Goal: Task Accomplishment & Management: Use online tool/utility

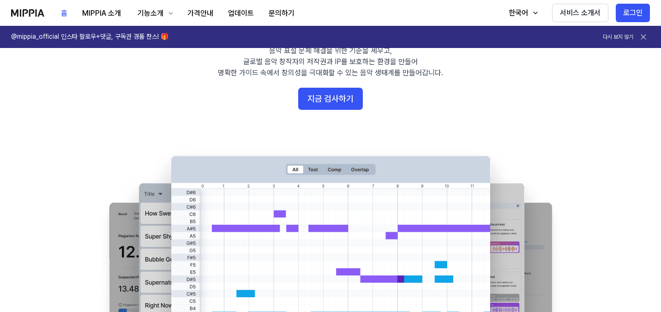
scroll to position [88, 0]
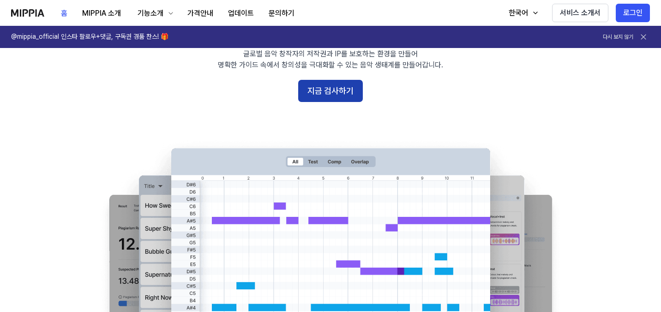
click at [335, 92] on button "지금 검사하기" at bounding box center [330, 91] width 65 height 22
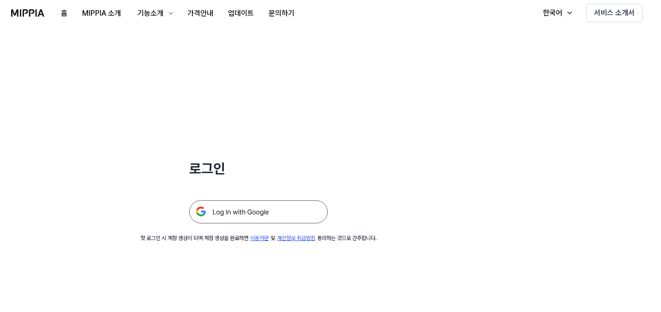
click at [268, 207] on img at bounding box center [258, 211] width 139 height 23
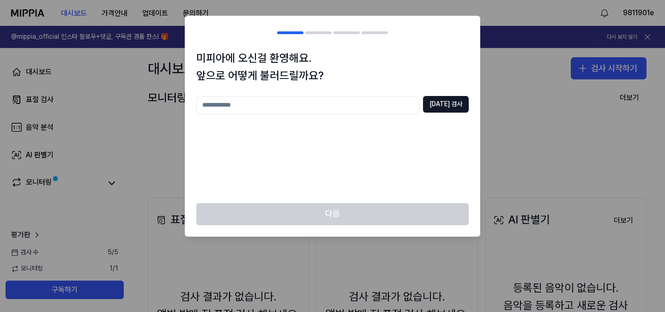
click at [367, 109] on input "text" at bounding box center [307, 105] width 223 height 18
type input "*"
type input "***"
click at [457, 107] on button "중복 검사" at bounding box center [446, 104] width 46 height 17
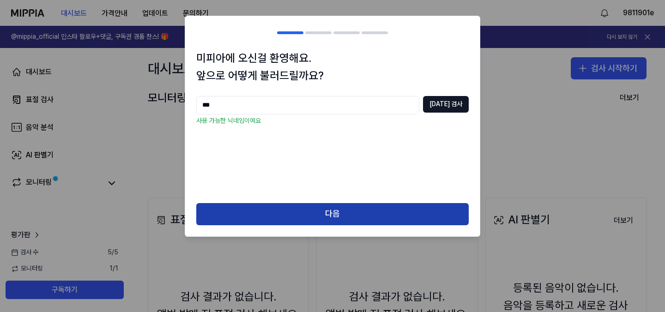
click at [332, 210] on button "다음" at bounding box center [332, 214] width 272 height 22
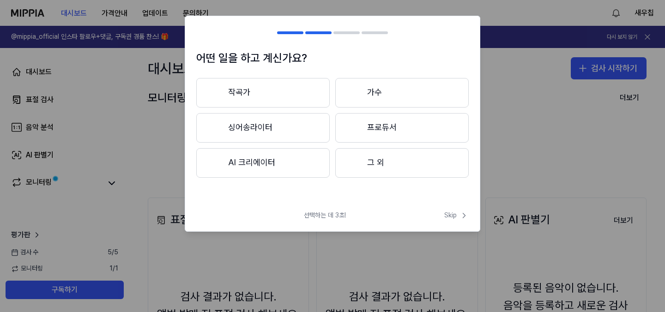
click at [397, 92] on button "가수" at bounding box center [401, 93] width 133 height 30
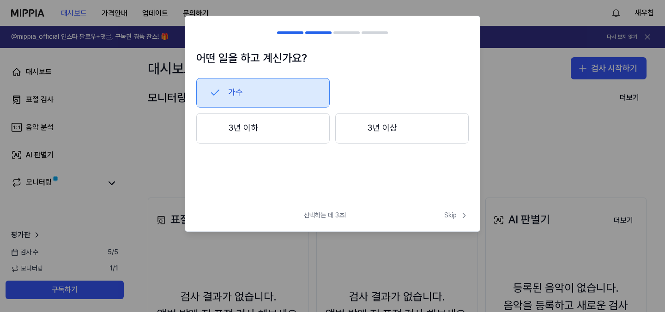
click at [355, 130] on div at bounding box center [354, 128] width 11 height 11
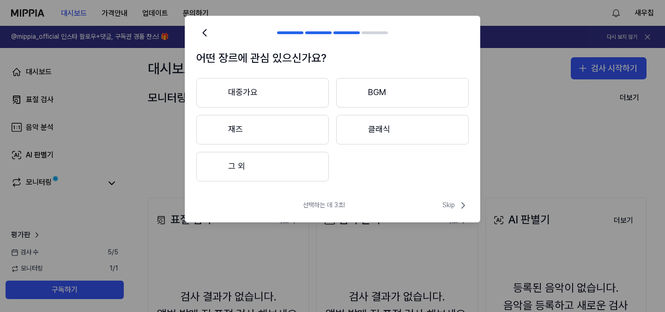
click at [278, 93] on button "대중가요" at bounding box center [262, 93] width 133 height 30
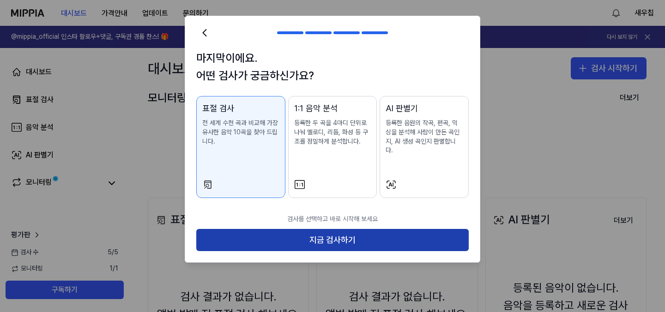
click at [368, 234] on button "지금 검사하기" at bounding box center [332, 240] width 272 height 22
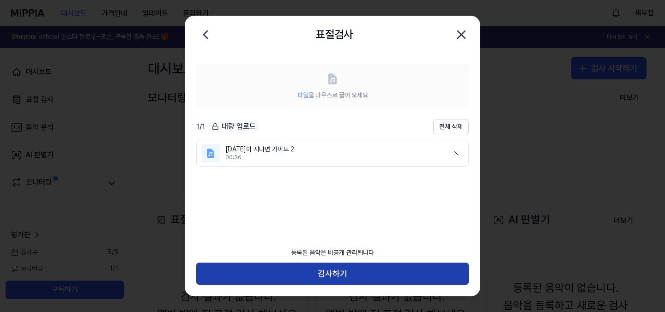
click at [374, 269] on button "검사하기" at bounding box center [332, 274] width 272 height 22
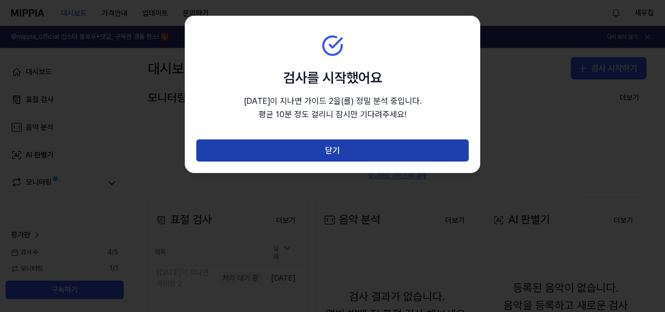
click at [346, 147] on button "닫기" at bounding box center [332, 150] width 272 height 22
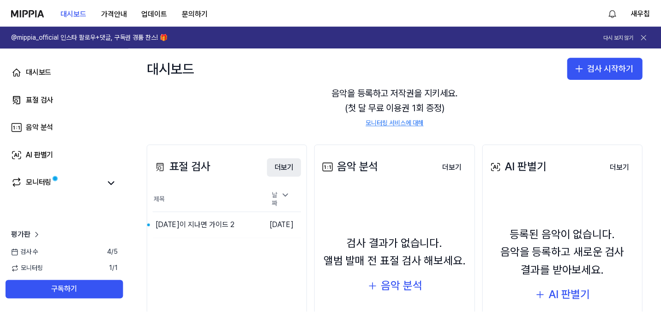
scroll to position [133, 0]
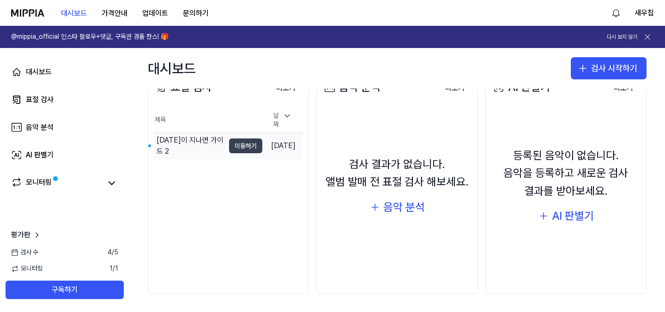
click at [229, 144] on button "이동하기" at bounding box center [245, 146] width 33 height 15
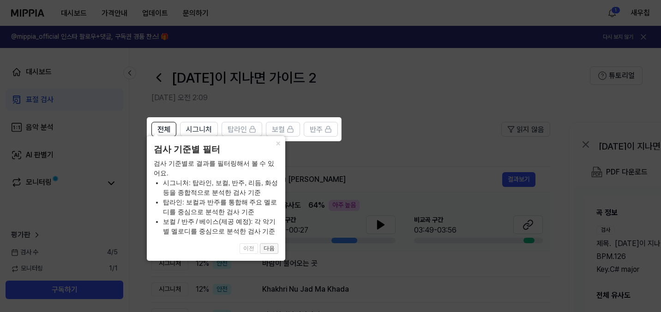
click at [272, 250] on button "다음" at bounding box center [269, 248] width 18 height 11
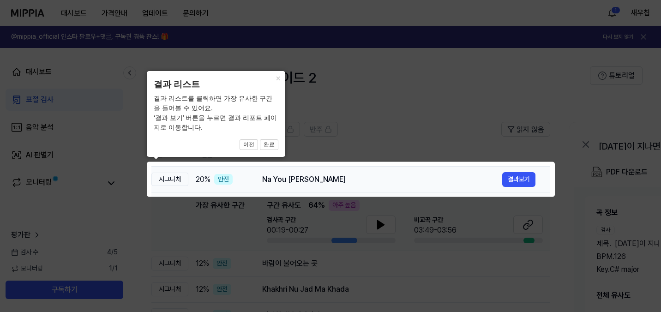
click at [243, 178] on div "20 % 안전" at bounding box center [222, 179] width 52 height 11
click at [270, 146] on button "완료" at bounding box center [269, 144] width 18 height 11
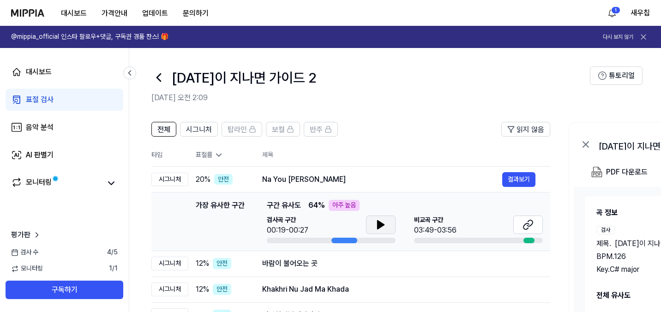
click at [385, 227] on icon at bounding box center [380, 224] width 11 height 11
click at [378, 227] on icon at bounding box center [379, 224] width 2 height 7
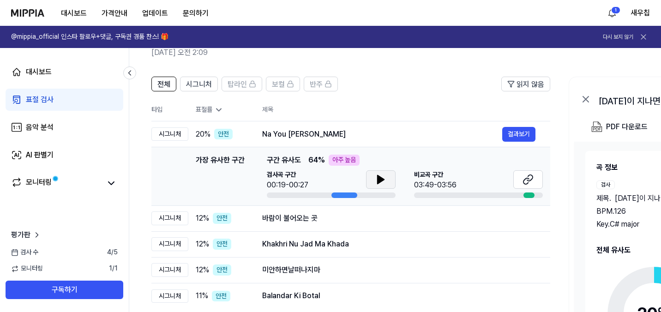
scroll to position [59, 0]
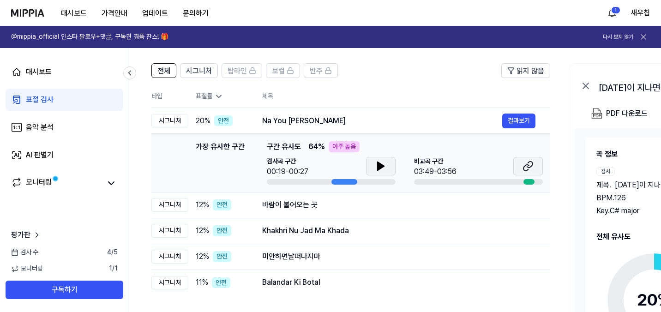
click at [525, 168] on icon at bounding box center [528, 166] width 11 height 11
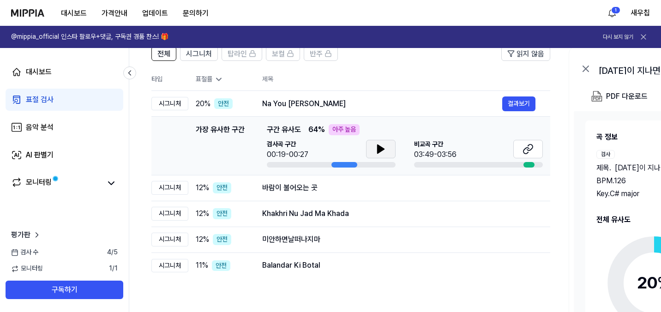
scroll to position [86, 0]
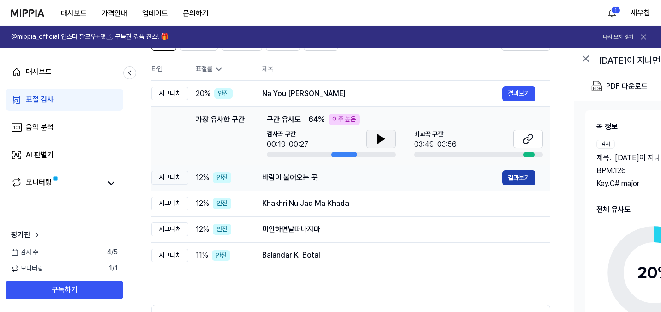
click at [530, 181] on button "결과보기" at bounding box center [518, 177] width 33 height 15
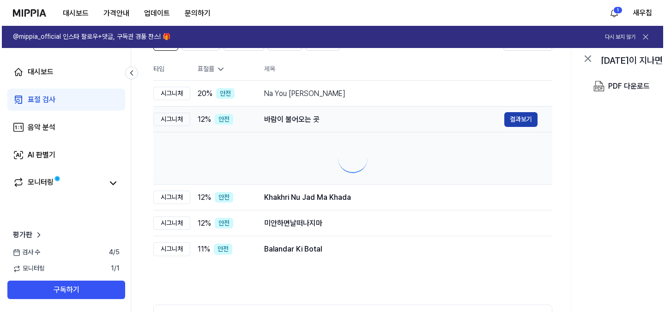
scroll to position [0, 0]
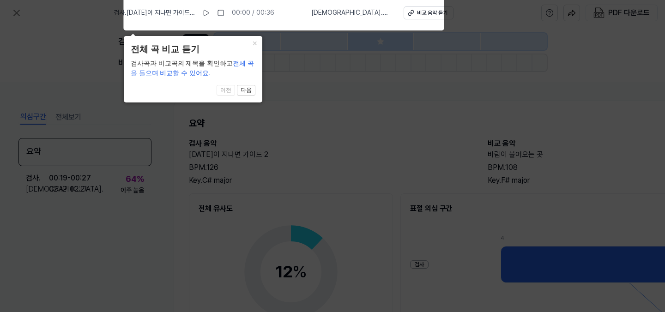
click at [275, 72] on icon at bounding box center [332, 153] width 665 height 317
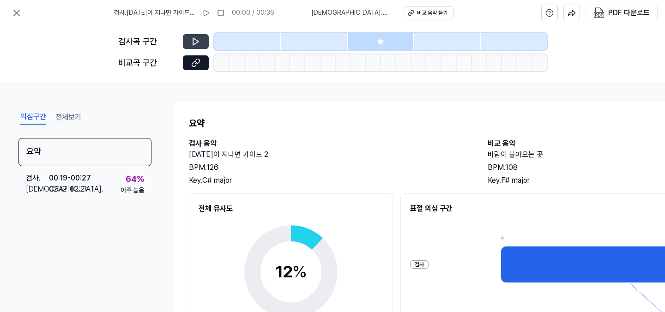
click at [195, 46] on button at bounding box center [196, 41] width 26 height 15
click at [199, 37] on icon at bounding box center [195, 41] width 9 height 9
click at [196, 42] on icon at bounding box center [196, 41] width 6 height 7
click at [197, 40] on icon at bounding box center [195, 41] width 9 height 9
click at [18, 8] on icon at bounding box center [16, 12] width 11 height 11
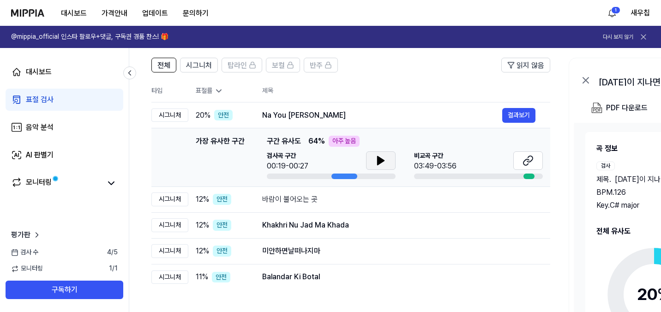
scroll to position [64, 0]
click at [259, 196] on td "바람이 불어오는 곳 결과보기" at bounding box center [398, 200] width 303 height 26
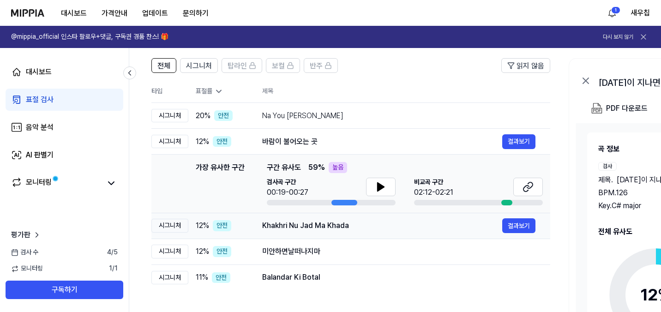
click at [282, 223] on div "Khakhri Nu Jad Ma Khada" at bounding box center [382, 225] width 240 height 11
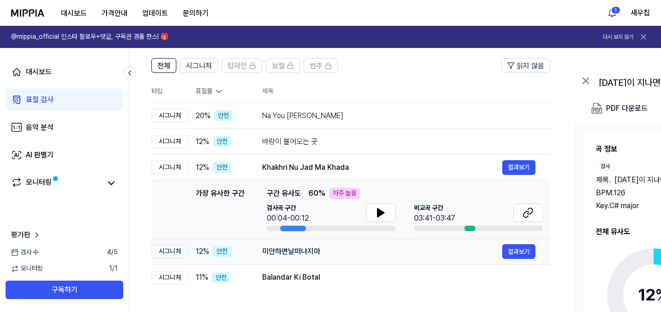
click at [280, 250] on div "미안하면날떠나지마" at bounding box center [382, 251] width 240 height 11
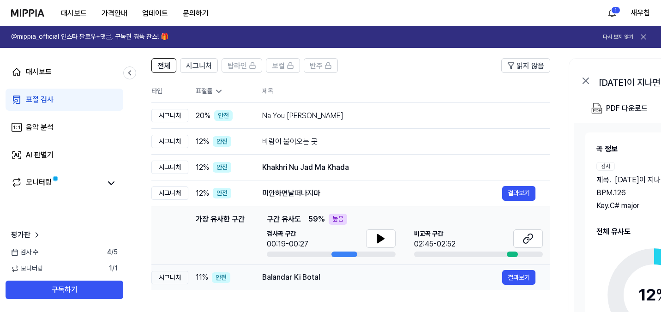
click at [279, 280] on div "Balandar Ki Botal" at bounding box center [382, 277] width 240 height 11
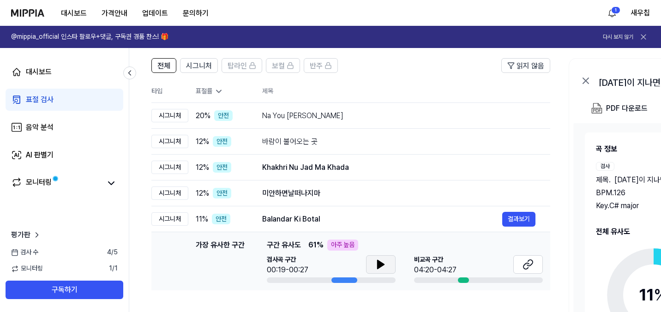
click at [374, 260] on button at bounding box center [381, 264] width 30 height 18
click at [404, 214] on div "Balandar Ki Botal" at bounding box center [382, 219] width 240 height 11
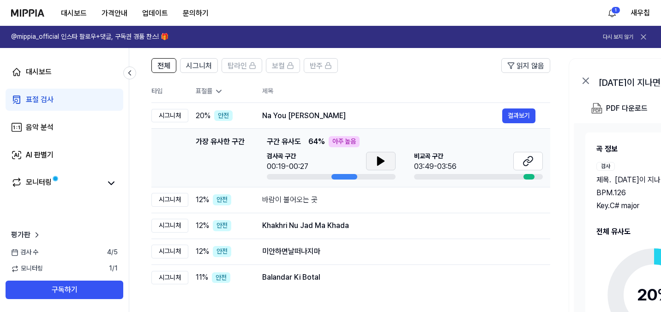
click at [370, 164] on button at bounding box center [381, 161] width 30 height 18
click at [323, 191] on td "바람이 불어오는 곳 결과보기" at bounding box center [398, 200] width 303 height 26
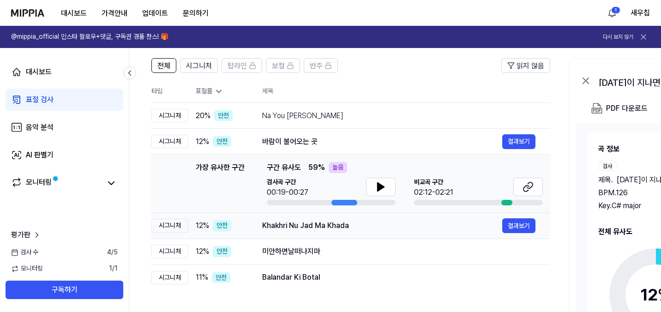
click at [319, 230] on div "Khakhri Nu Jad Ma Khada" at bounding box center [382, 225] width 240 height 11
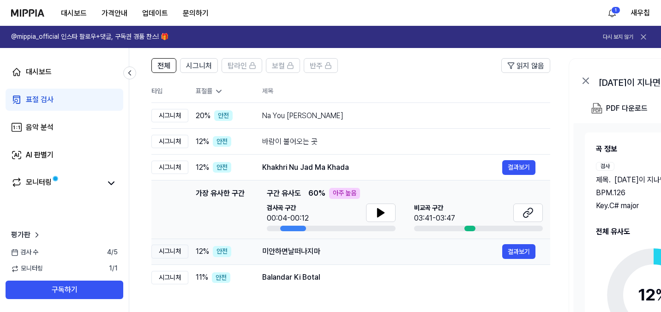
click at [317, 256] on div "미안하면날떠나지마" at bounding box center [382, 251] width 240 height 11
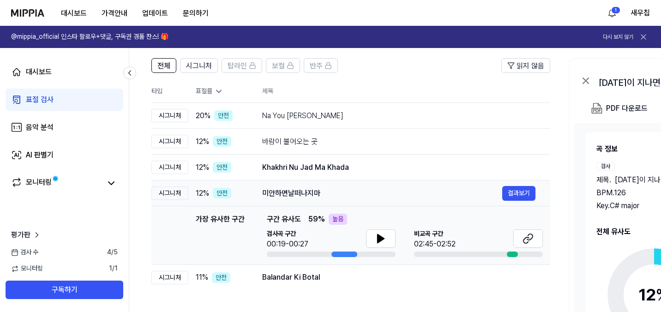
click at [335, 192] on div "미안하면날떠나지마" at bounding box center [382, 193] width 240 height 11
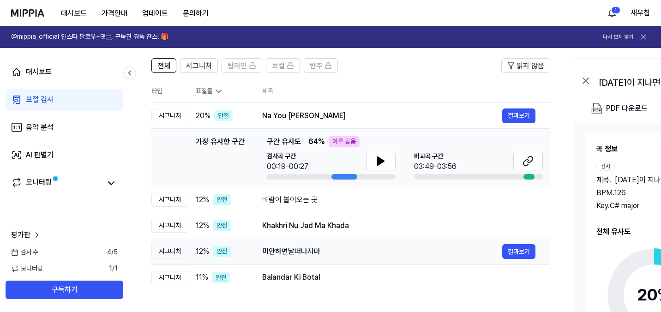
click at [339, 247] on div "미안하면날떠나지마" at bounding box center [382, 251] width 240 height 11
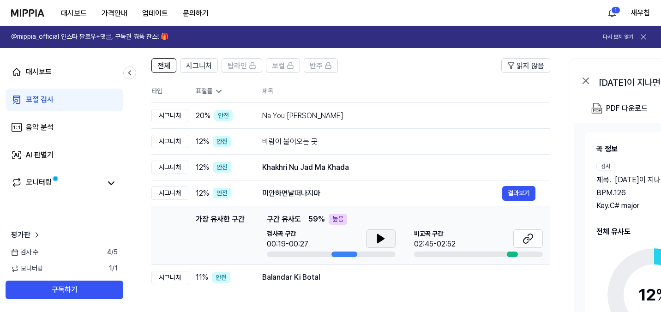
click at [378, 241] on icon at bounding box center [381, 239] width 6 height 8
click at [321, 191] on div "미안하면날떠나지마" at bounding box center [382, 193] width 240 height 11
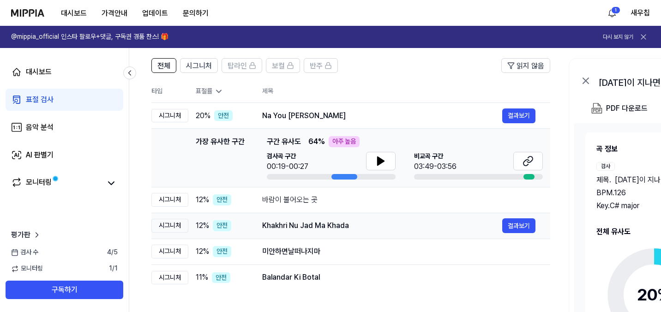
click at [316, 219] on div "Khakhri Nu Jad Ma Khada 결과보기" at bounding box center [398, 225] width 273 height 15
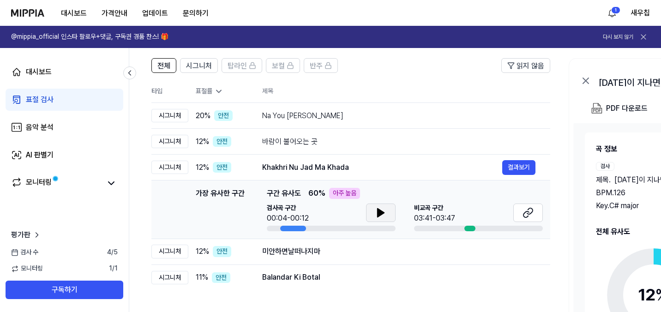
click at [378, 216] on icon at bounding box center [381, 213] width 6 height 8
click at [523, 206] on button at bounding box center [528, 213] width 30 height 18
click at [313, 142] on div "바람이 불어오는 곳" at bounding box center [382, 141] width 240 height 11
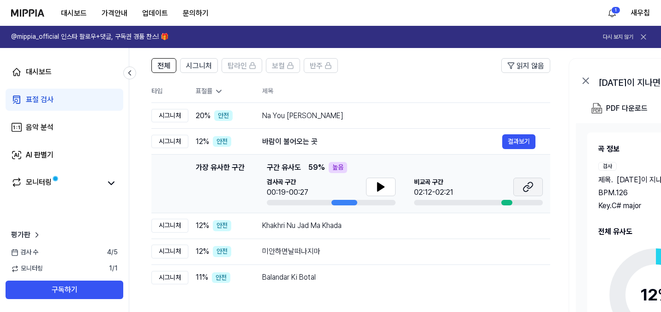
click at [519, 188] on button at bounding box center [528, 187] width 30 height 18
click at [368, 187] on button at bounding box center [381, 187] width 30 height 18
click at [386, 190] on button at bounding box center [381, 187] width 30 height 18
click at [282, 120] on div "Na You Dey Reign" at bounding box center [382, 115] width 240 height 11
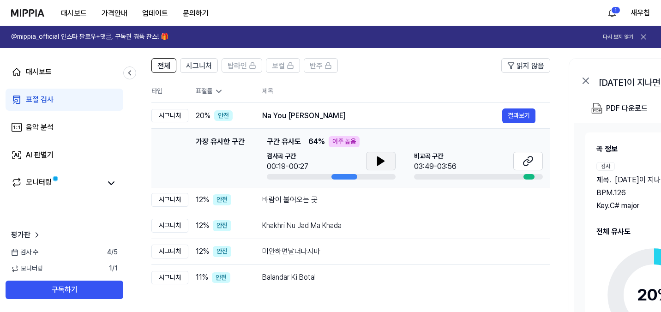
click at [372, 158] on button at bounding box center [381, 161] width 30 height 18
click at [325, 278] on div "Balandar Ki Botal" at bounding box center [382, 277] width 240 height 11
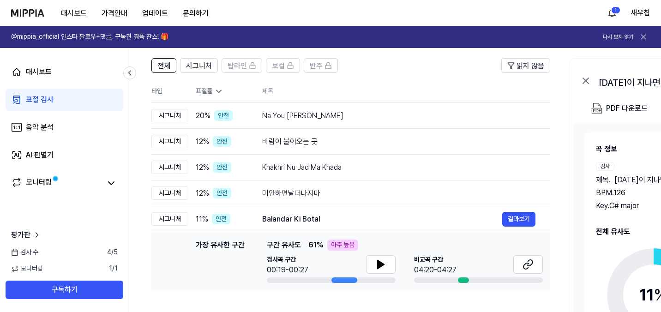
click at [24, 14] on img at bounding box center [27, 12] width 33 height 7
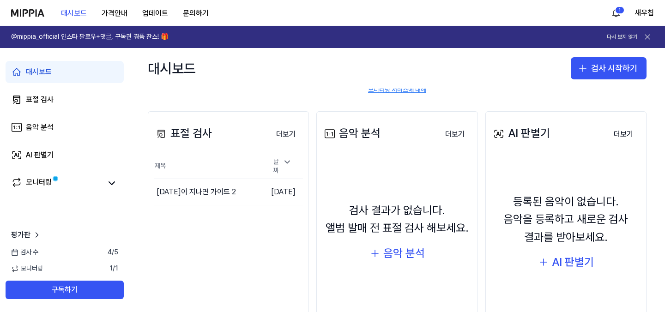
scroll to position [87, 0]
click at [247, 208] on div "표절 검사 더보기 표절 검사 제목 날짜 오늘이 지나면 가이드 2 이동하기 2025.10.03. 더보기" at bounding box center [228, 224] width 161 height 229
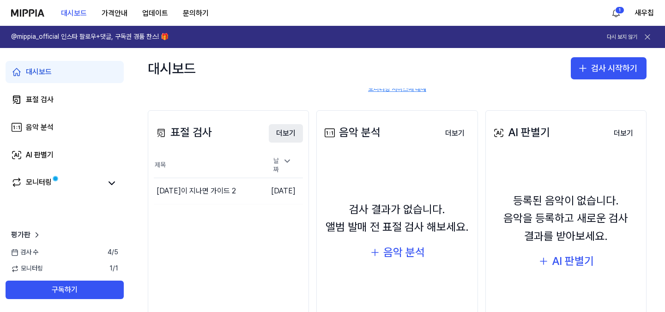
click at [281, 131] on button "더보기" at bounding box center [286, 133] width 34 height 18
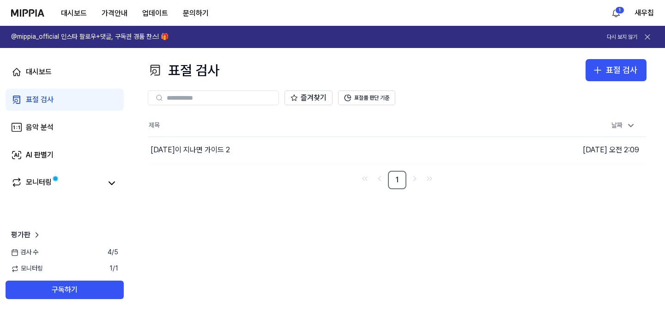
click at [37, 95] on div "표절 검사" at bounding box center [40, 99] width 28 height 11
click at [60, 99] on link "표절 검사" at bounding box center [65, 100] width 118 height 22
click at [38, 18] on div "대시보드 가격안내 업데이트 문의하기" at bounding box center [113, 12] width 205 height 25
click at [34, 12] on img at bounding box center [27, 12] width 33 height 7
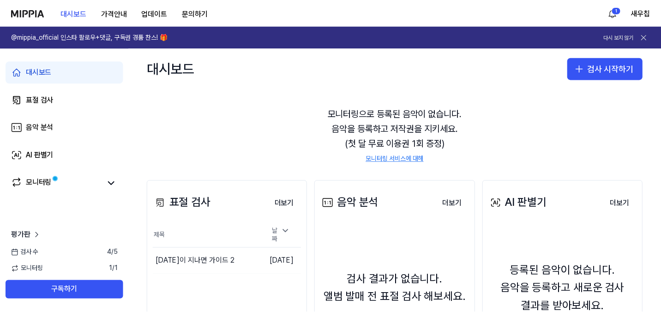
scroll to position [0, 0]
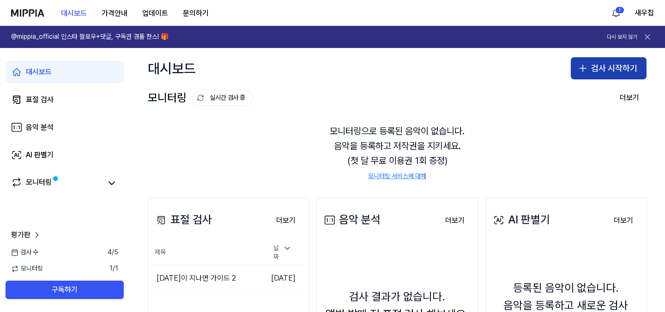
click at [591, 64] on button "검사 시작하기" at bounding box center [609, 68] width 76 height 22
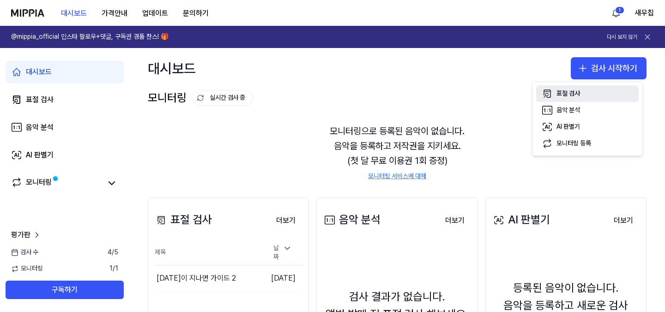
click at [568, 97] on div "표절 검사" at bounding box center [568, 93] width 24 height 9
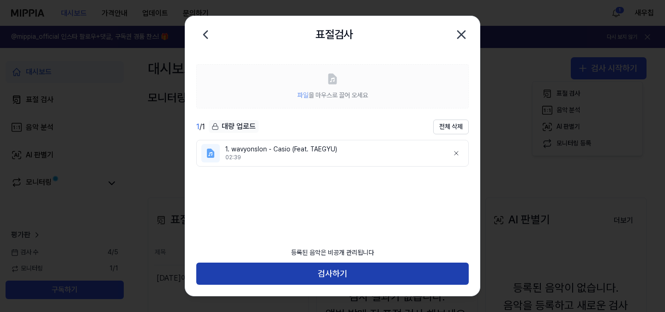
click at [343, 269] on button "검사하기" at bounding box center [332, 274] width 272 height 22
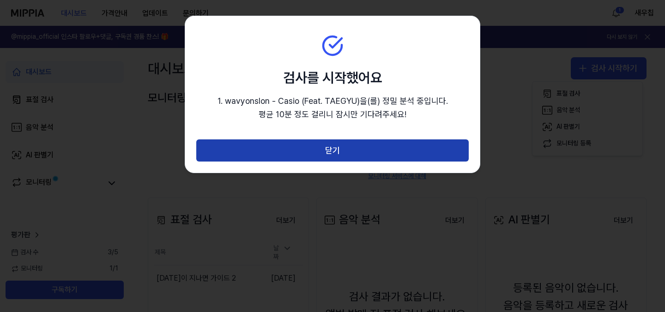
click at [355, 144] on button "닫기" at bounding box center [332, 150] width 272 height 22
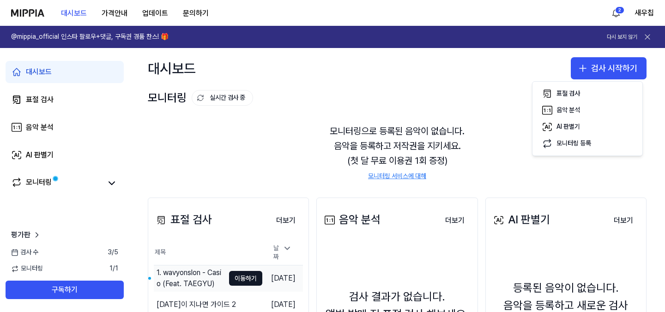
click at [197, 272] on div "1. wavyonslon - Casio (Feat. TAEGYU)" at bounding box center [191, 278] width 68 height 22
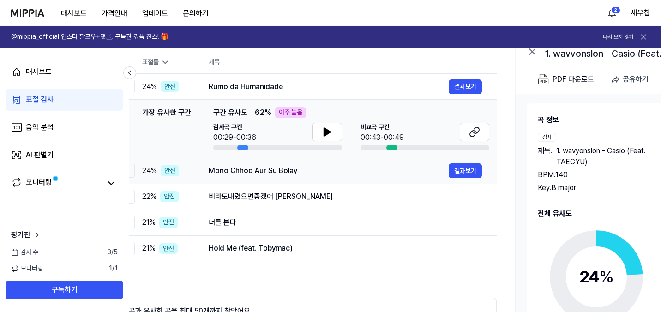
scroll to position [0, 52]
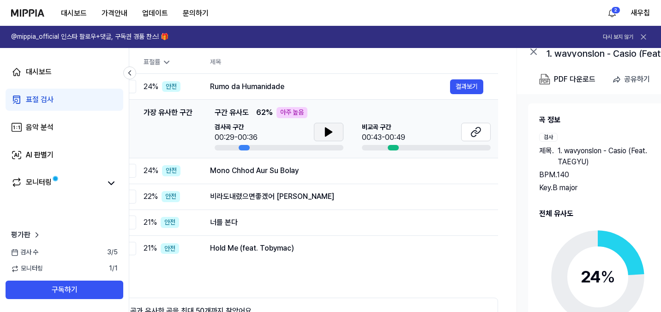
click at [329, 130] on icon at bounding box center [329, 132] width 6 height 8
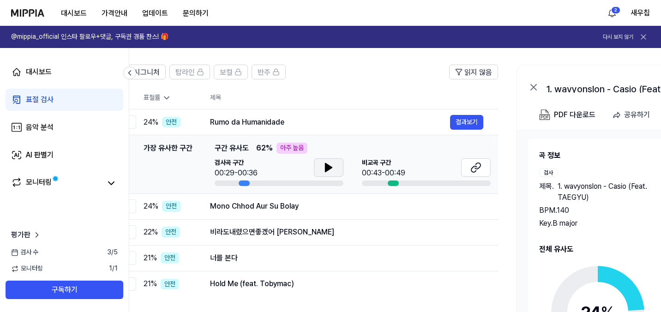
scroll to position [0, 73]
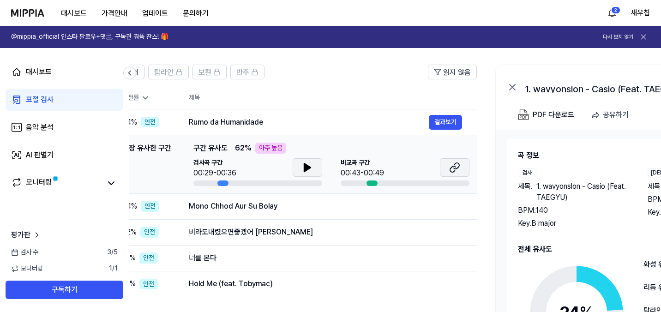
click at [450, 168] on icon at bounding box center [454, 167] width 11 height 11
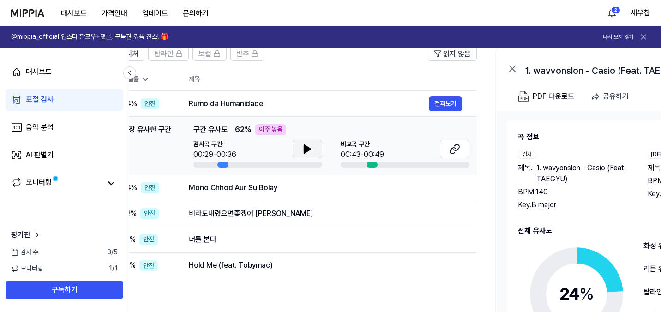
scroll to position [78, 0]
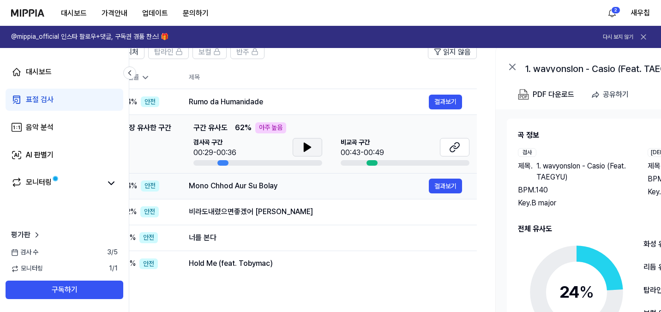
click at [208, 182] on div "Mono Chhod Aur Su Bolay" at bounding box center [309, 186] width 240 height 11
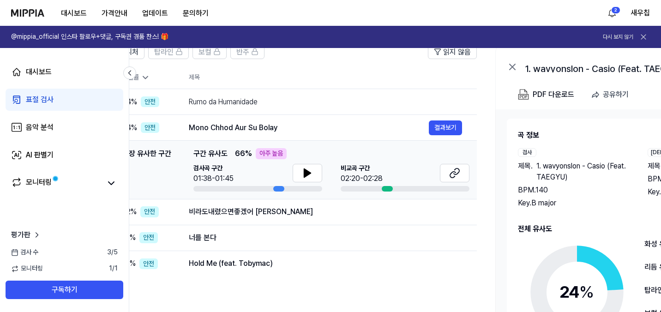
click at [292, 174] on div "검사곡 구간 01:38-01:45" at bounding box center [257, 174] width 129 height 20
click at [302, 175] on icon at bounding box center [307, 173] width 11 height 11
click at [274, 216] on div "비라도내렸으면좋겠어 백지영" at bounding box center [309, 211] width 240 height 11
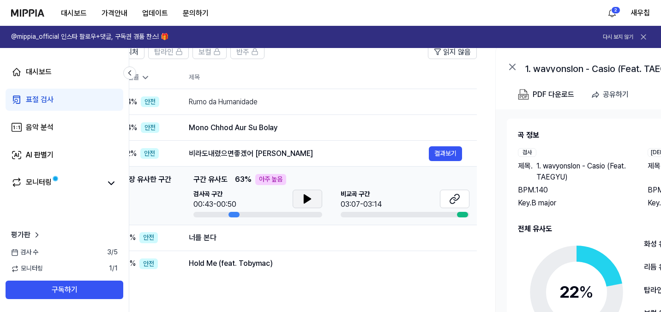
click at [300, 199] on button at bounding box center [308, 199] width 30 height 18
click at [452, 193] on icon at bounding box center [454, 198] width 11 height 11
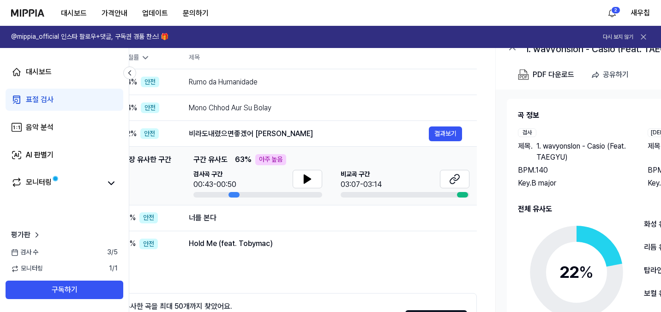
scroll to position [127, 0]
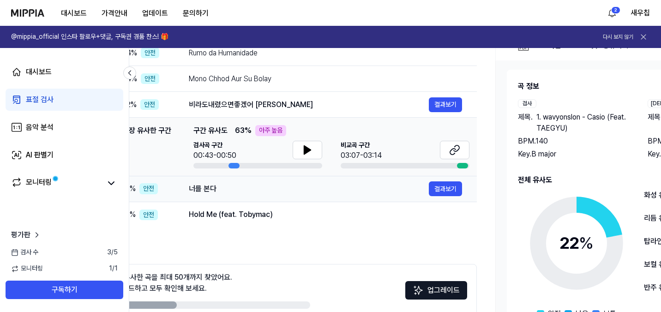
click at [221, 194] on div "너를 본다 결과보기" at bounding box center [325, 188] width 273 height 15
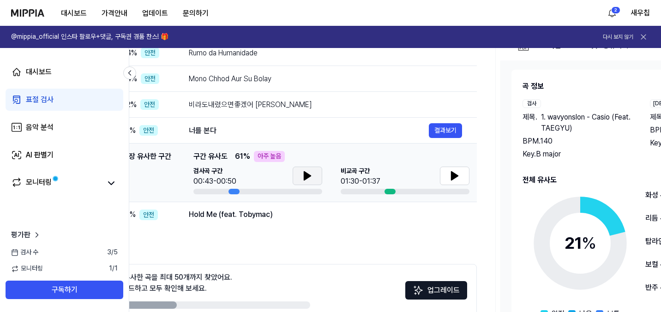
click at [308, 175] on icon at bounding box center [307, 176] width 6 height 8
click at [456, 181] on icon at bounding box center [454, 175] width 11 height 11
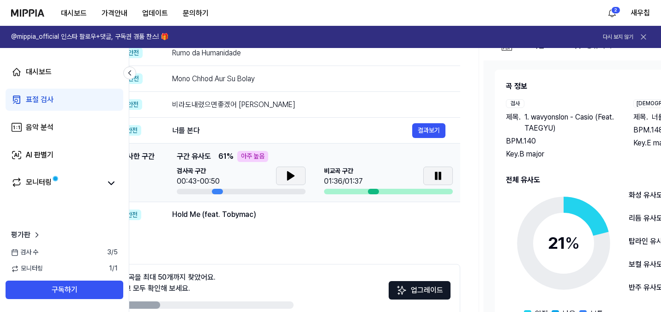
scroll to position [0, 91]
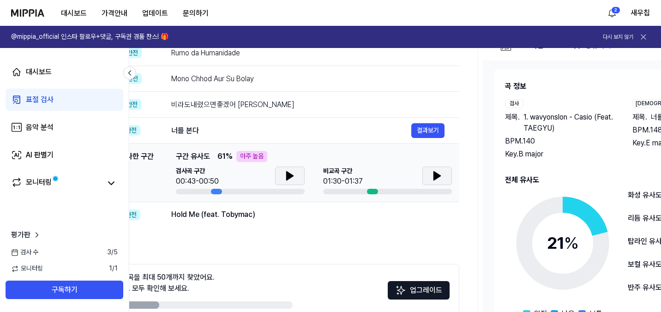
click at [300, 179] on button at bounding box center [290, 176] width 30 height 18
click at [429, 178] on button at bounding box center [437, 176] width 30 height 18
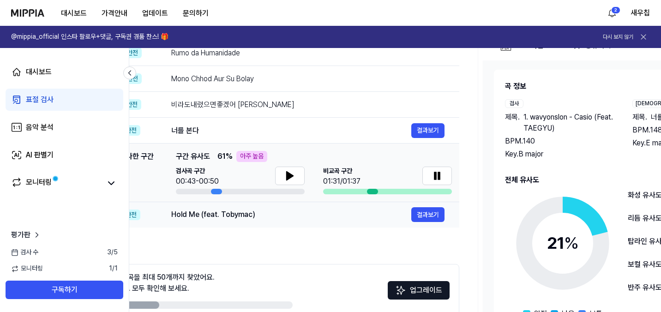
click at [237, 217] on div "Hold Me (feat. Tobymac)" at bounding box center [291, 214] width 240 height 11
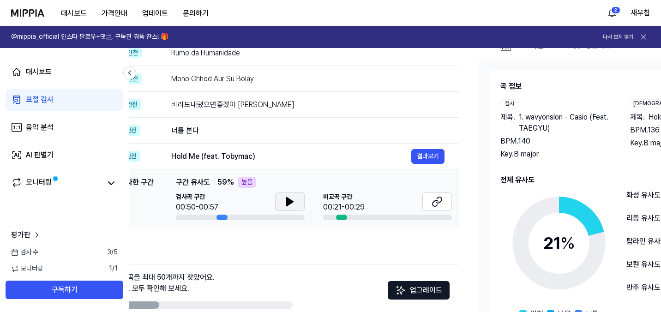
click at [297, 201] on button at bounding box center [290, 202] width 30 height 18
click at [439, 199] on icon at bounding box center [437, 201] width 11 height 11
click at [289, 203] on icon at bounding box center [289, 201] width 11 height 11
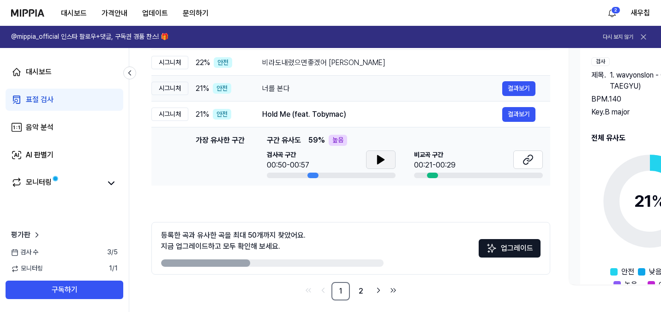
scroll to position [175, 0]
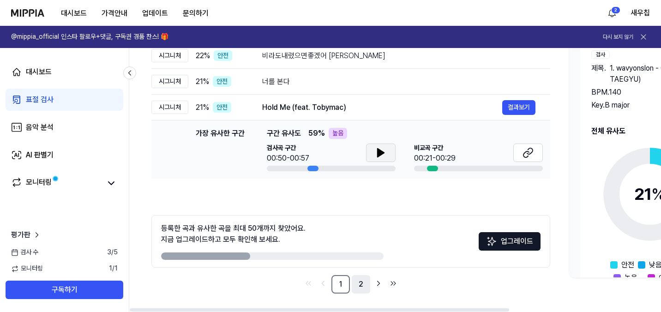
click at [365, 282] on link "2" at bounding box center [361, 284] width 18 height 18
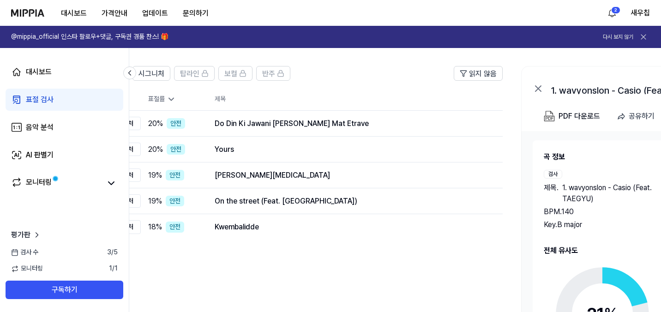
scroll to position [0, 48]
click at [471, 205] on button "결과보기" at bounding box center [470, 201] width 33 height 15
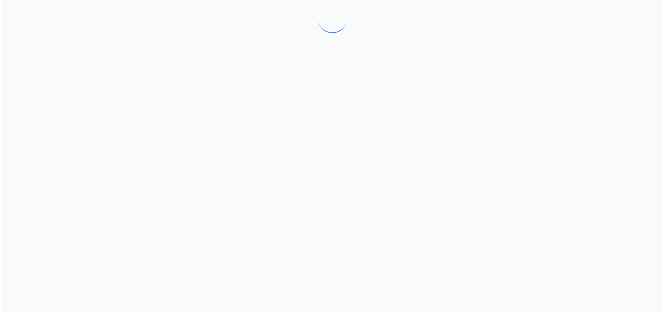
scroll to position [0, 0]
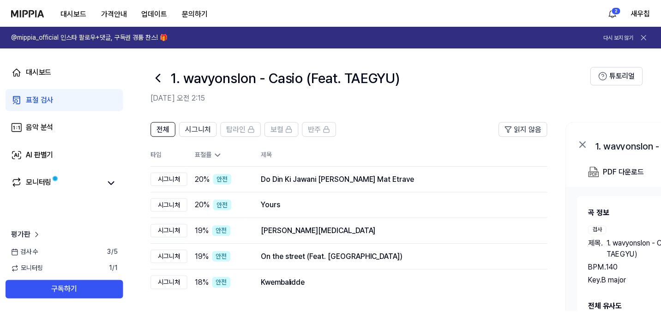
scroll to position [56, 0]
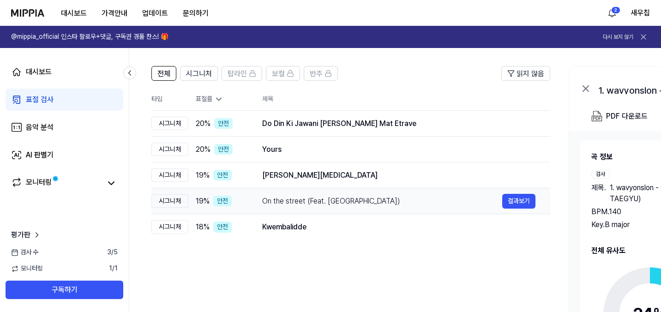
click at [288, 199] on div "On the street (Feat. ASH ISLAND)" at bounding box center [382, 201] width 240 height 11
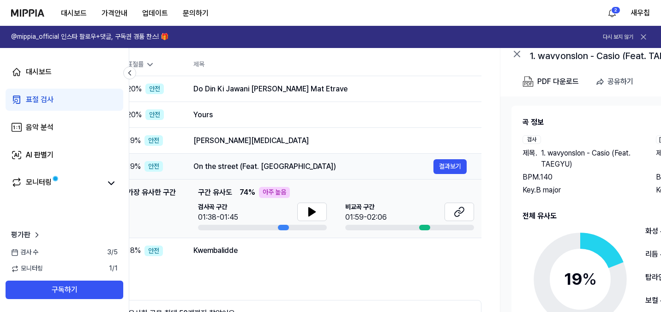
scroll to position [0, 90]
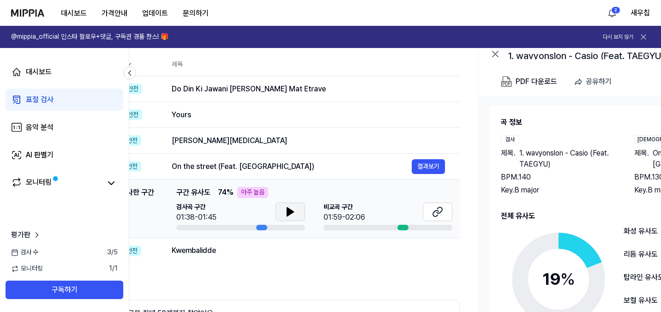
click at [290, 213] on icon at bounding box center [290, 212] width 6 height 8
click at [440, 211] on icon at bounding box center [437, 211] width 11 height 11
click at [284, 213] on button at bounding box center [291, 212] width 30 height 18
click at [235, 146] on div "Sajor Tora 결과보기" at bounding box center [308, 140] width 273 height 15
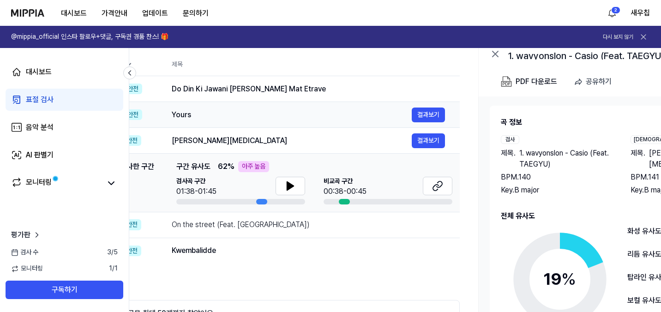
click at [229, 122] on div "Yours 결과보기" at bounding box center [308, 115] width 273 height 15
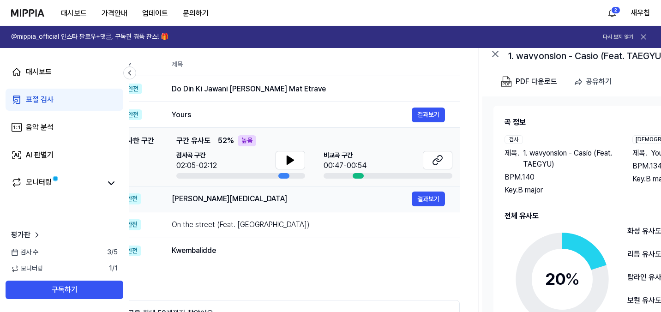
click at [200, 194] on div "Sajor Tora" at bounding box center [292, 198] width 240 height 11
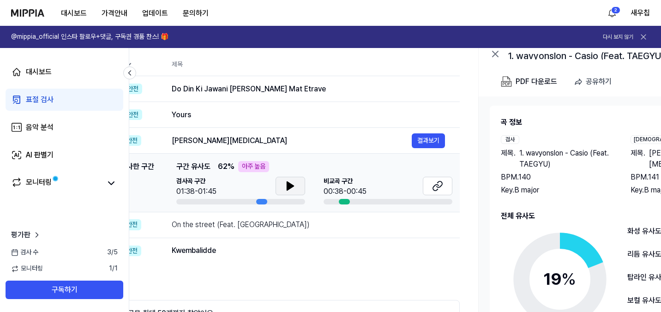
click at [285, 183] on icon at bounding box center [290, 186] width 11 height 11
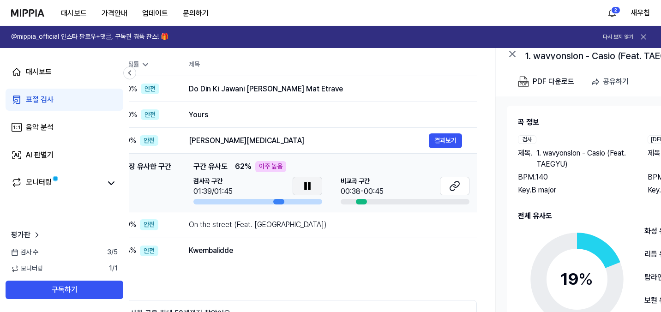
scroll to position [0, 75]
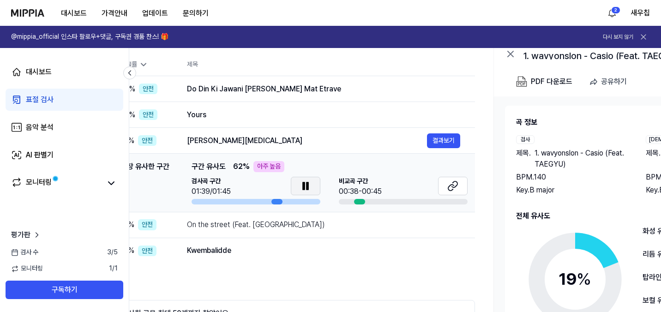
click at [294, 184] on button at bounding box center [306, 186] width 30 height 18
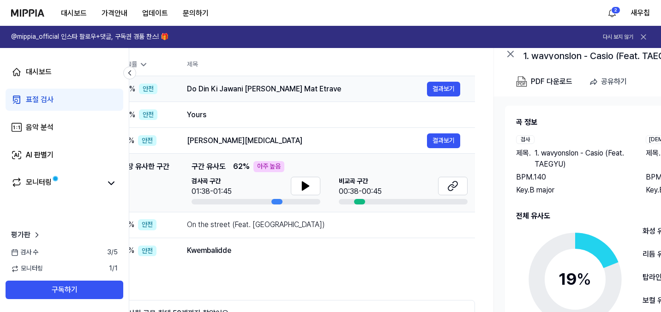
click at [287, 90] on div "Do Din Ki Jawani Janu Atri Mat Etrave" at bounding box center [307, 89] width 240 height 11
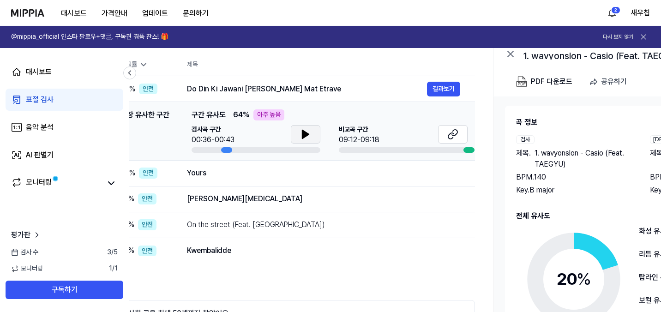
click at [319, 131] on button at bounding box center [306, 134] width 30 height 18
click at [316, 133] on button at bounding box center [306, 134] width 30 height 18
click at [235, 236] on td "On the street (Feat. ASH ISLAND) 결과보기" at bounding box center [323, 225] width 303 height 26
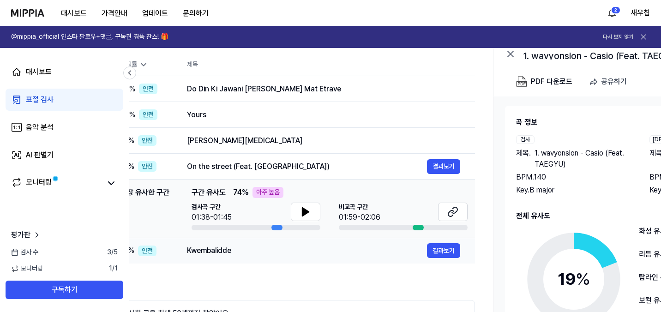
click at [223, 254] on div "Kwembalidde" at bounding box center [307, 250] width 240 height 11
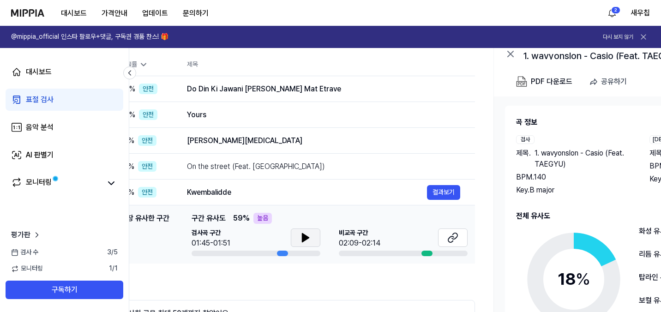
click at [312, 237] on button at bounding box center [306, 238] width 30 height 18
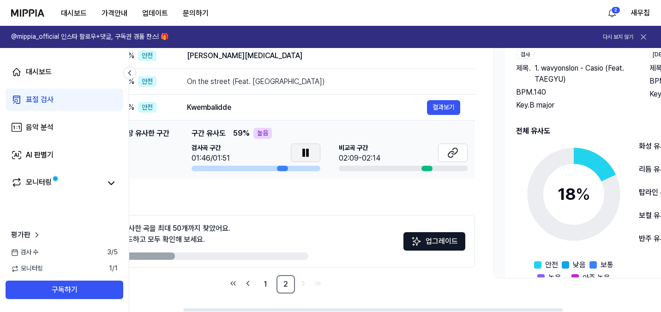
click at [304, 153] on icon at bounding box center [304, 152] width 2 height 7
